Goal: Navigation & Orientation: Find specific page/section

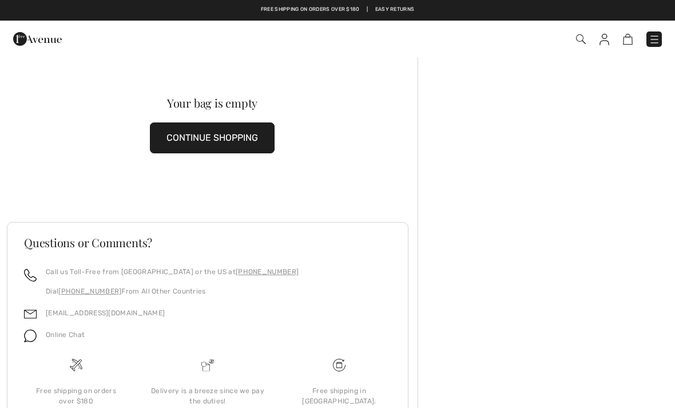
click at [25, 30] on img at bounding box center [37, 38] width 49 height 23
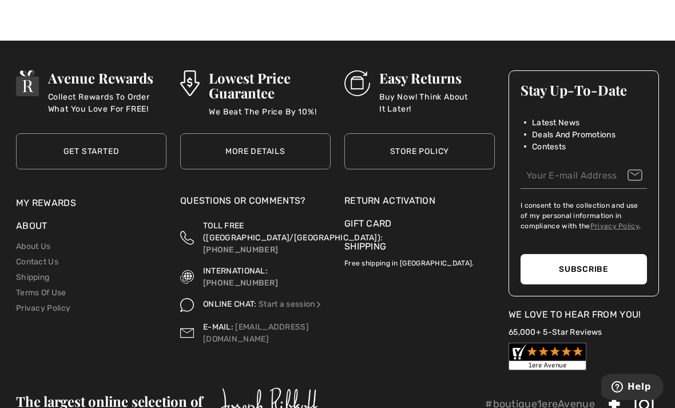
scroll to position [3608, 0]
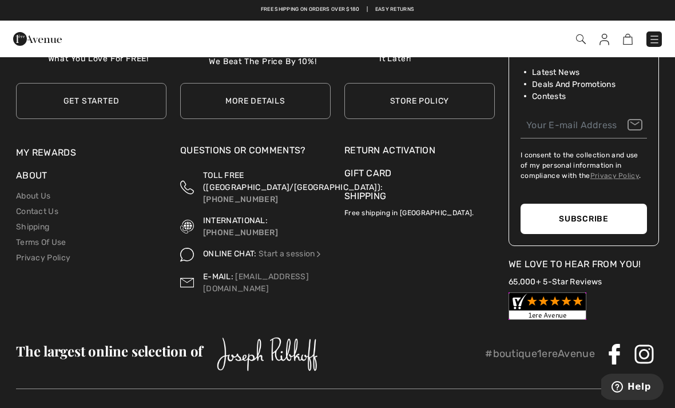
click at [299, 337] on img at bounding box center [267, 354] width 101 height 34
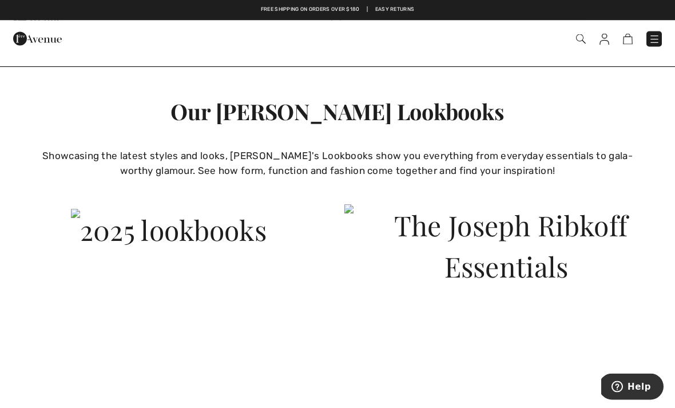
scroll to position [2234, 0]
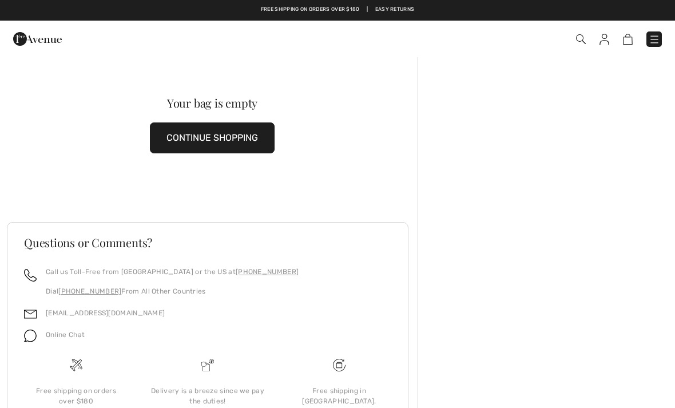
click at [30, 37] on img at bounding box center [37, 38] width 49 height 23
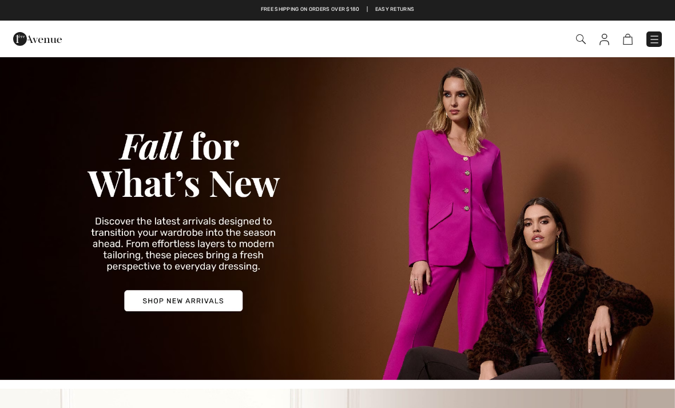
click at [199, 297] on img at bounding box center [337, 218] width 675 height 324
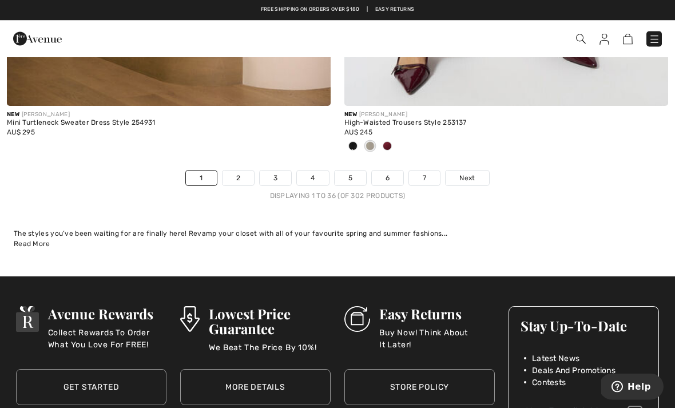
scroll to position [9994, 0]
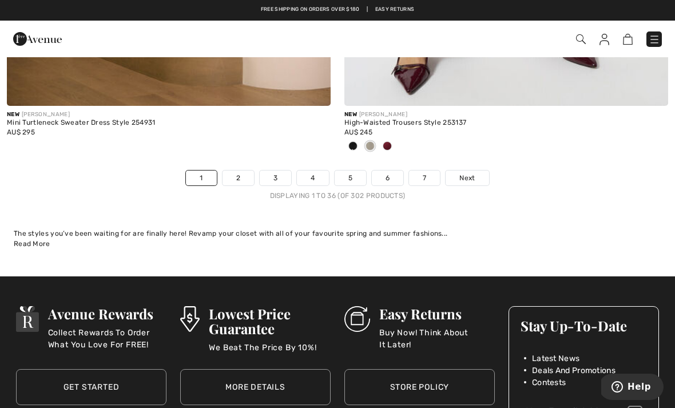
click at [468, 173] on span "Next" at bounding box center [466, 178] width 15 height 10
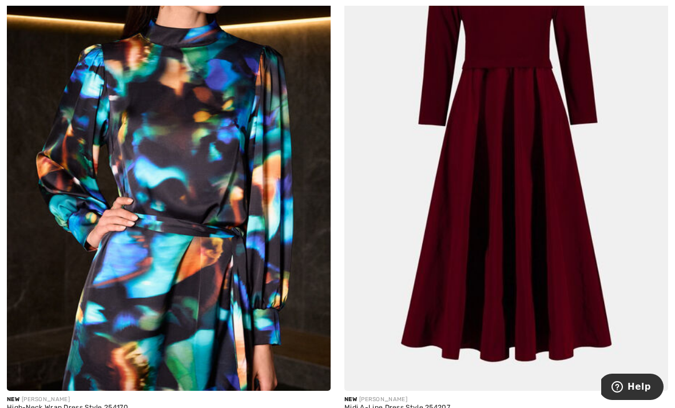
scroll to position [6307, 0]
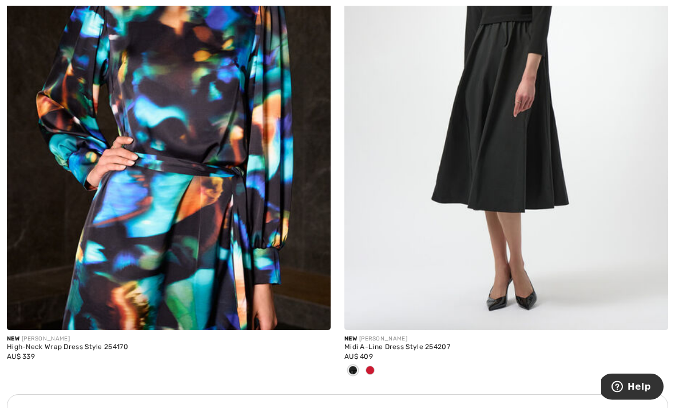
scroll to position [6360, 0]
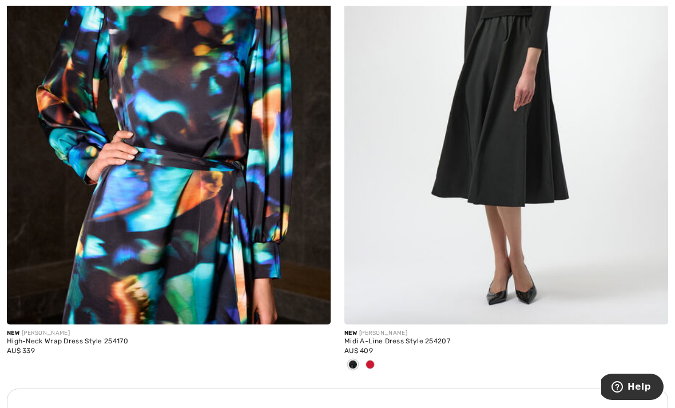
click at [368, 360] on span at bounding box center [370, 364] width 9 height 9
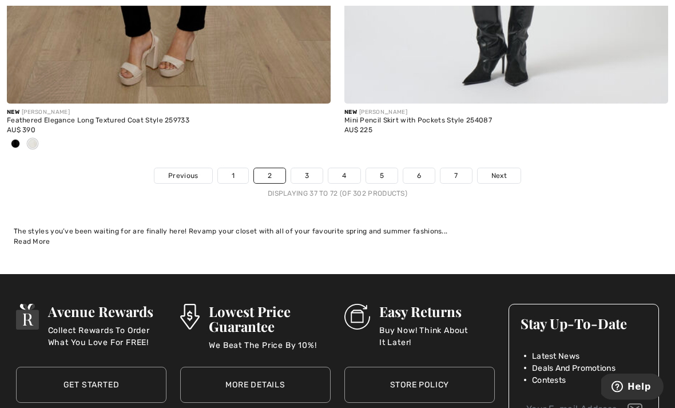
scroll to position [9997, 0]
click at [496, 171] on span "Next" at bounding box center [499, 176] width 15 height 10
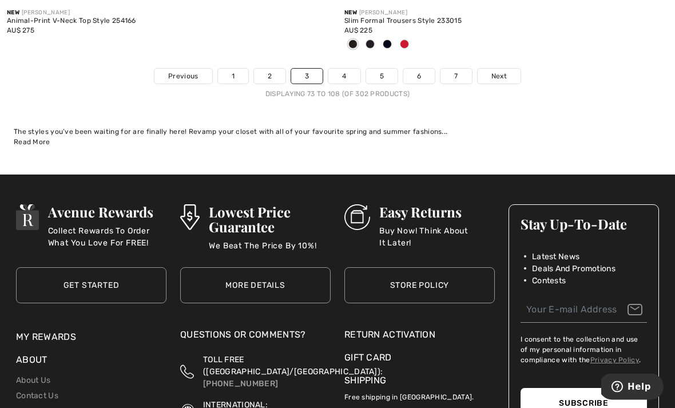
scroll to position [10002, 0]
click at [506, 71] on span "Next" at bounding box center [499, 76] width 15 height 10
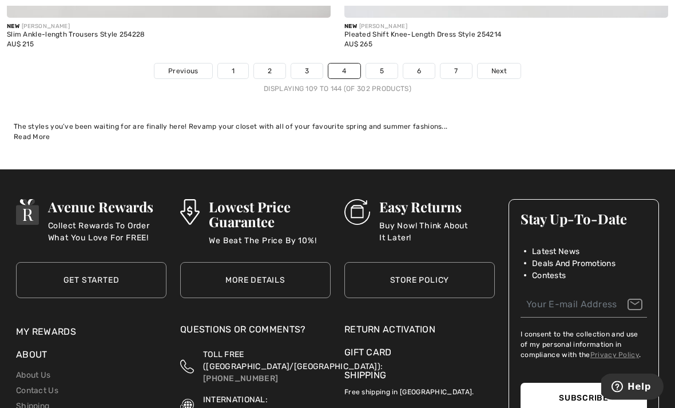
scroll to position [10032, 0]
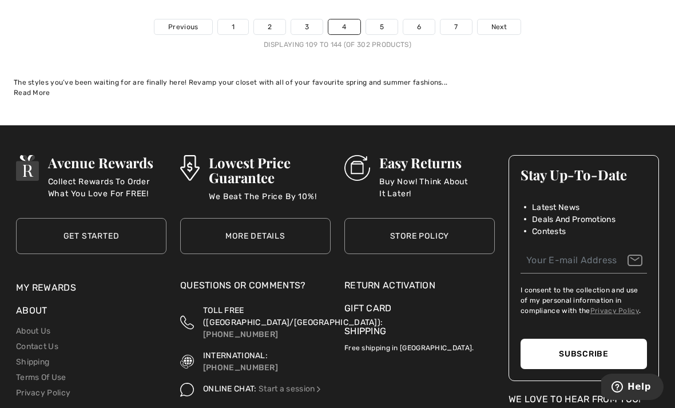
click at [509, 19] on link "Next" at bounding box center [499, 26] width 43 height 15
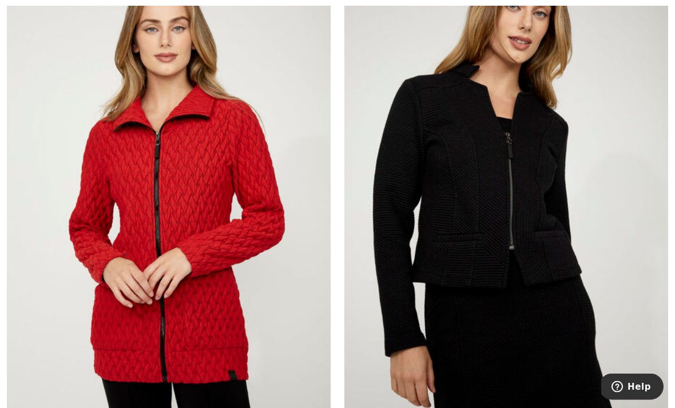
scroll to position [8415, 0]
